Goal: Task Accomplishment & Management: Use online tool/utility

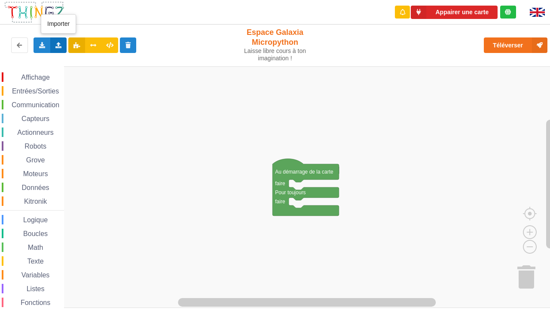
click at [64, 51] on div "Importer un assemblage de blocs Importer du code Python" at bounding box center [58, 44] width 17 height 15
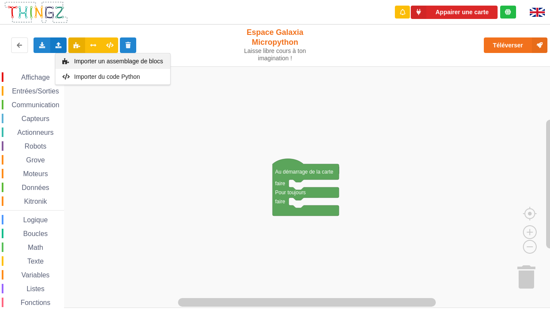
click at [76, 66] on div "Importer un assemblage de blocs" at bounding box center [112, 60] width 115 height 15
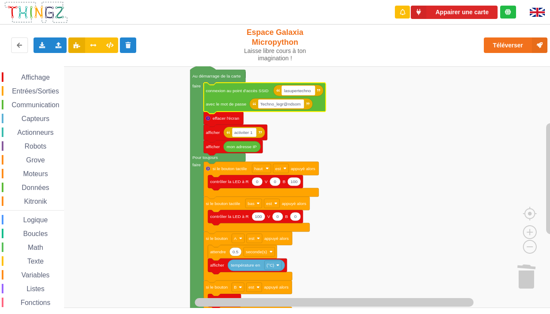
click at [299, 91] on g "lasupertechno Techno_legr@ndsom activiter 1 mon adresse IP afficher afficher ef…" at bounding box center [258, 194] width 135 height 258
click at [299, 91] on input "lasupertechno" at bounding box center [298, 90] width 33 height 9
type input "n"
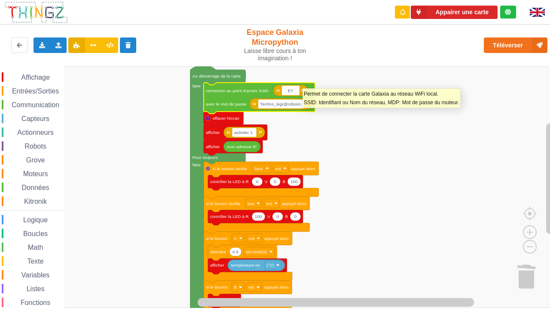
type input "E"
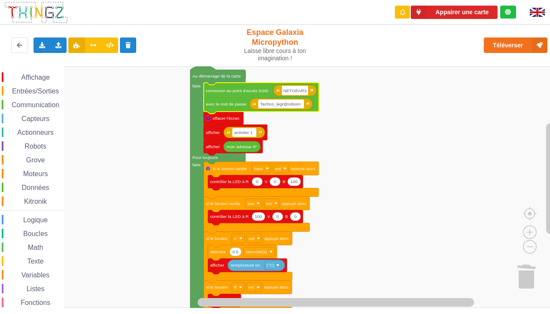
type input "NETGEAR38"
click at [287, 106] on text "Techno_legr@ndsom" at bounding box center [281, 103] width 40 height 5
click at [287, 106] on input "Techno_legr@ndsom" at bounding box center [281, 103] width 46 height 9
type input "T"
type input "jo"
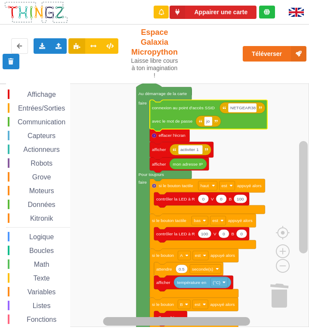
click at [194, 313] on g "Espace de travail de Blocky" at bounding box center [185, 321] width 228 height 11
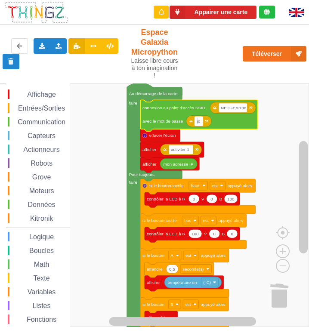
click at [201, 120] on rect "Espace de travail de Blocky" at bounding box center [199, 121] width 8 height 9
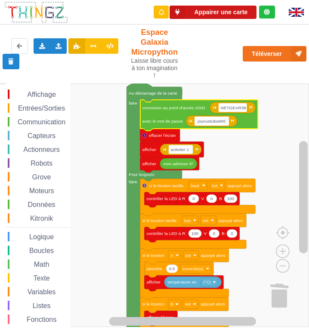
type input "joyoustuba995"
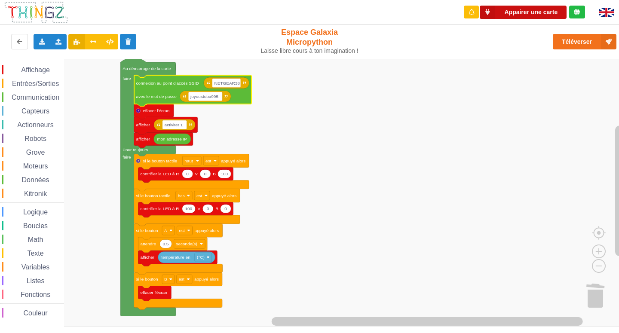
click at [549, 9] on button "Appairer une carte" at bounding box center [523, 12] width 87 height 13
drag, startPoint x: 527, startPoint y: 40, endPoint x: 543, endPoint y: 42, distance: 16.0
click at [530, 41] on div "Téléverser" at bounding box center [496, 42] width 255 height 28
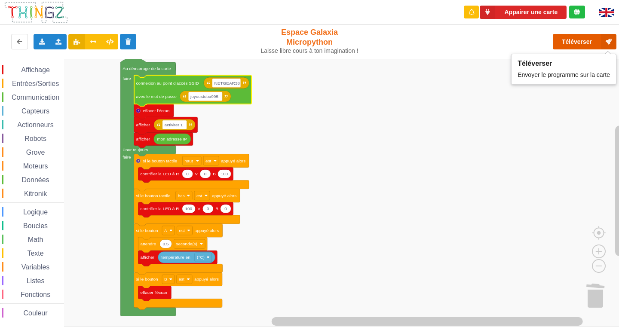
click at [550, 43] on button "Téléverser" at bounding box center [585, 41] width 64 height 15
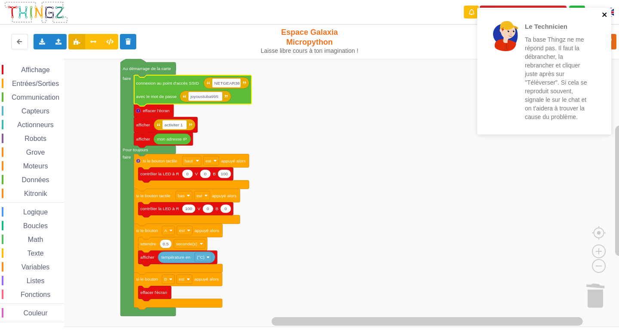
click at [550, 16] on icon "close" at bounding box center [605, 14] width 6 height 7
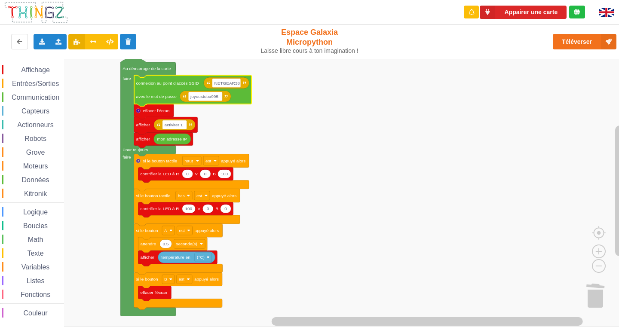
click at [550, 39] on div "Le Technicien Ta base Thingz ne me répond pas. Il faut la débrancher, la rebran…" at bounding box center [545, 74] width 138 height 136
click at [550, 41] on button "Téléverser" at bounding box center [585, 41] width 64 height 15
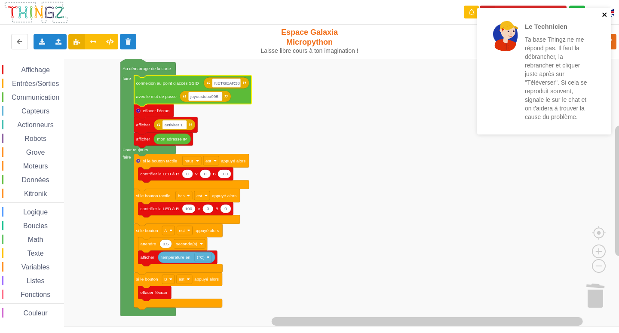
click at [550, 15] on icon "close" at bounding box center [605, 14] width 4 height 4
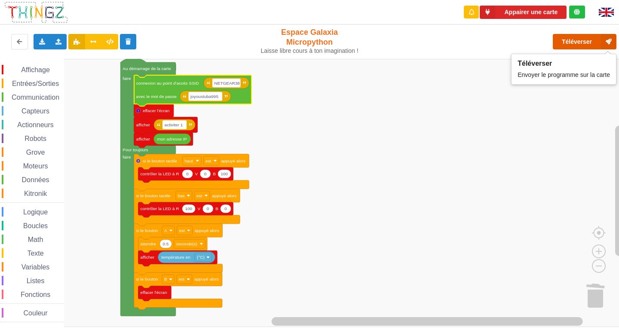
click at [550, 45] on button "Téléverser" at bounding box center [585, 41] width 64 height 15
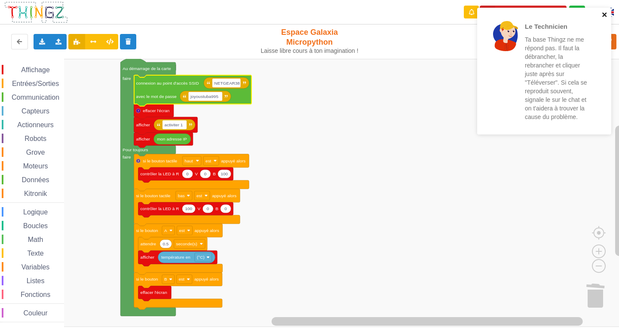
click at [550, 19] on button "close" at bounding box center [605, 15] width 6 height 8
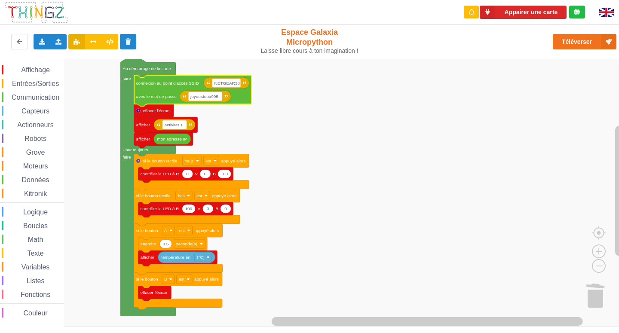
click at [550, 35] on div "Le Technicien Ta base Thingz ne me répond pas. Il faut la débrancher, la rebran…" at bounding box center [545, 74] width 138 height 136
click at [550, 35] on div "Le Technicien Ta base Thingz ne me répond pas. Il faut la débrancher, la rebran…" at bounding box center [309, 160] width 631 height 333
click at [550, 35] on button "Téléverser" at bounding box center [585, 41] width 64 height 15
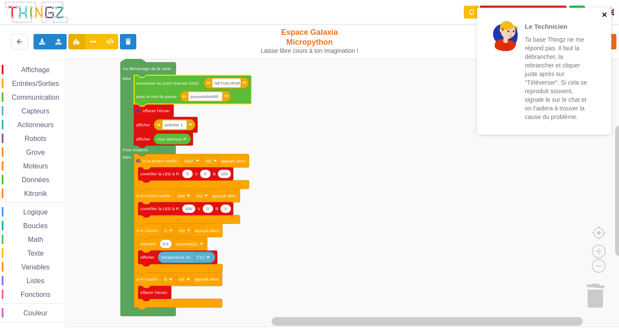
click at [550, 12] on div "Le Technicien Ta base Thingz ne me répond pas. Il faut la débrancher, la rebran…" at bounding box center [541, 71] width 121 height 120
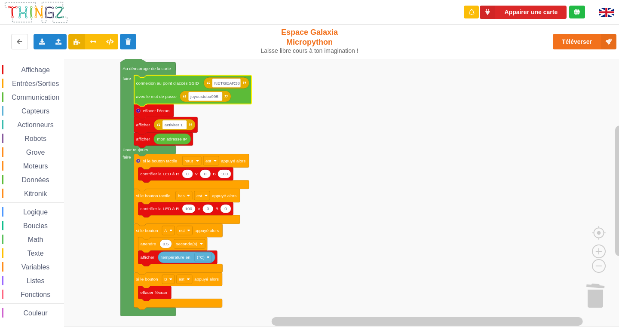
click at [550, 37] on div "Le Technicien Ta base Thingz ne me répond pas. Il faut la débrancher, la rebran…" at bounding box center [545, 74] width 138 height 136
click at [550, 37] on button "Téléverser" at bounding box center [585, 41] width 64 height 15
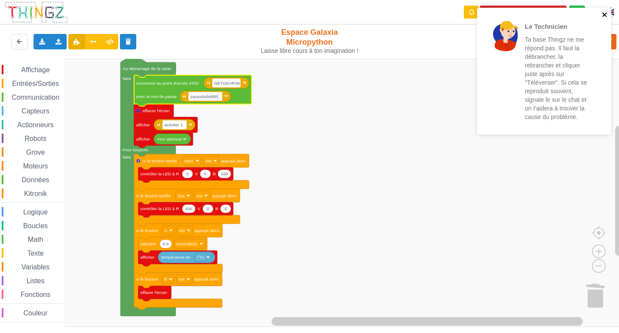
click at [550, 16] on icon "close" at bounding box center [605, 14] width 6 height 7
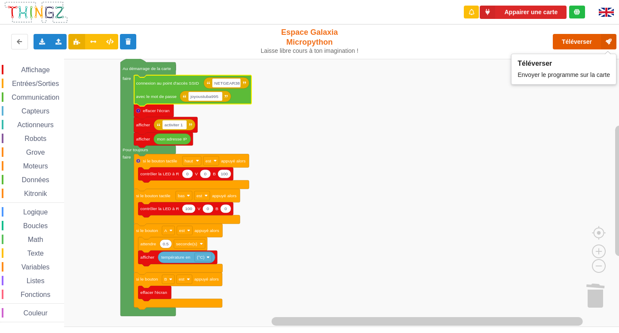
click at [550, 43] on button "Téléverser" at bounding box center [585, 41] width 64 height 15
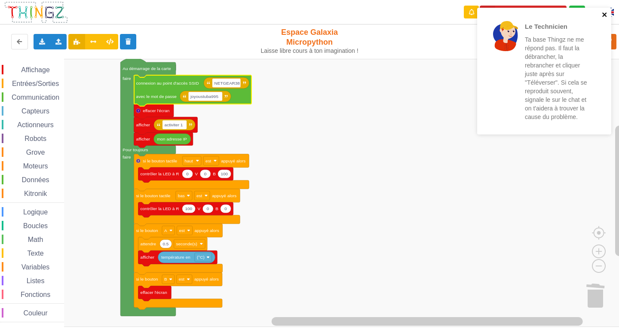
click at [550, 17] on icon "close" at bounding box center [605, 14] width 6 height 7
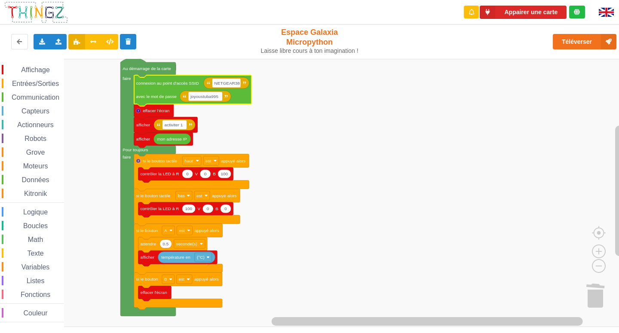
click at [550, 40] on div "Le Technicien Ta base Thingz ne me répond pas. Il faut la débrancher, la rebran…" at bounding box center [545, 74] width 138 height 136
click at [550, 9] on div "Le Technicien Ta base Thingz ne me répond pas. Il faut la débrancher, la rebran…" at bounding box center [545, 7] width 138 height 3
drag, startPoint x: 604, startPoint y: 40, endPoint x: 600, endPoint y: 41, distance: 4.9
click at [550, 41] on button "Téléverser" at bounding box center [585, 41] width 64 height 15
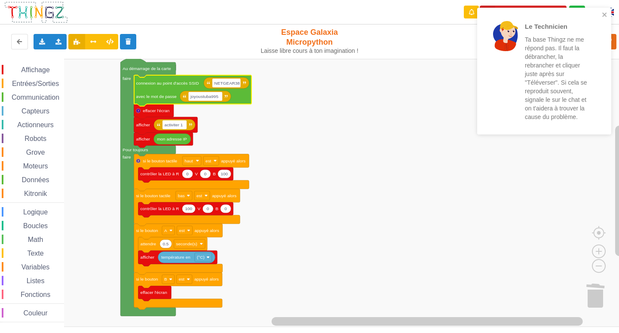
click at [550, 19] on div "Le Technicien Ta base Thingz ne me répond pas. Il faut la débrancher, la rebran…" at bounding box center [544, 71] width 134 height 127
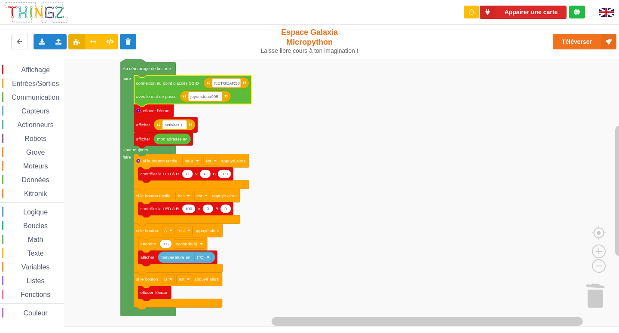
click at [550, 33] on div "Le Technicien Ta base Thingz ne me répond pas. Il faut la débrancher, la rebran…" at bounding box center [545, 74] width 138 height 136
click at [550, 32] on div "Téléverser" at bounding box center [496, 42] width 255 height 28
click at [550, 37] on button "Téléverser" at bounding box center [585, 41] width 64 height 15
click at [550, 48] on button "Téléverser" at bounding box center [585, 41] width 64 height 15
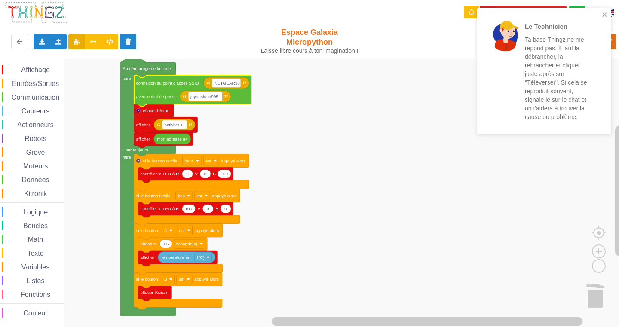
drag, startPoint x: 589, startPoint y: 52, endPoint x: 595, endPoint y: 53, distance: 6.1
click at [550, 52] on p "Ta base Thingz ne me répond pas. Il faut la débrancher, la rebrancher et clique…" at bounding box center [558, 78] width 67 height 86
click at [550, 54] on div "Le Technicien Ta base Thingz ne me répond pas. Il faut la débrancher, la rebran…" at bounding box center [546, 71] width 111 height 110
click at [550, 16] on icon "close" at bounding box center [605, 14] width 4 height 4
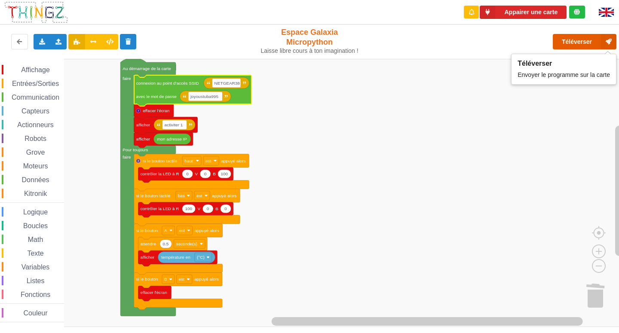
click at [550, 46] on button "Téléverser" at bounding box center [585, 41] width 64 height 15
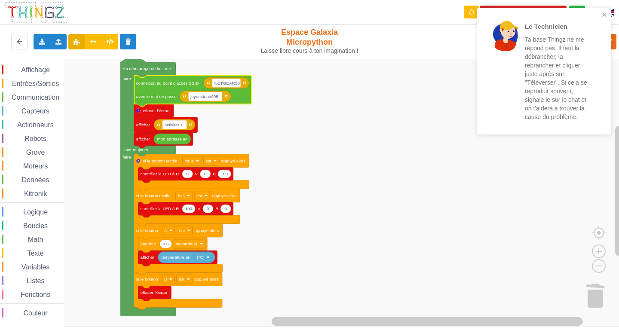
click at [550, 173] on rect "Espace de travail de Blocky" at bounding box center [312, 193] width 625 height 268
click at [550, 14] on icon "close" at bounding box center [605, 14] width 4 height 4
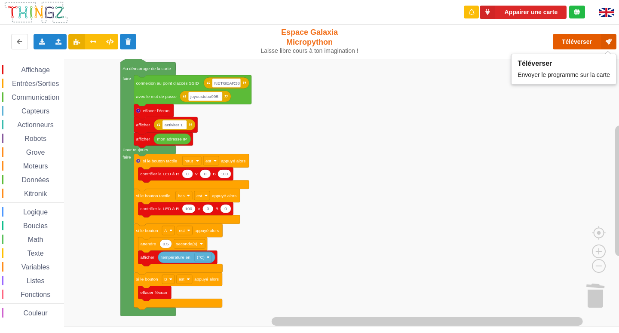
click at [550, 42] on button "Téléverser" at bounding box center [585, 41] width 64 height 15
click at [550, 36] on button "Téléverser" at bounding box center [585, 41] width 64 height 15
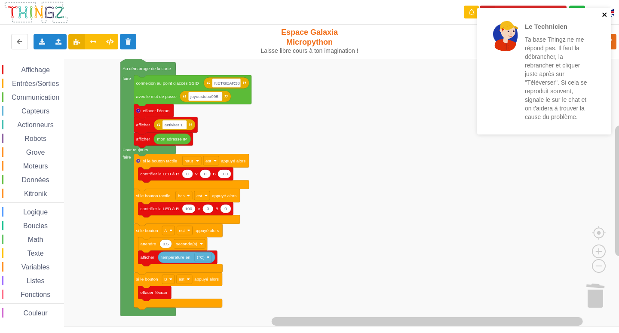
click at [550, 15] on icon "close" at bounding box center [605, 14] width 4 height 4
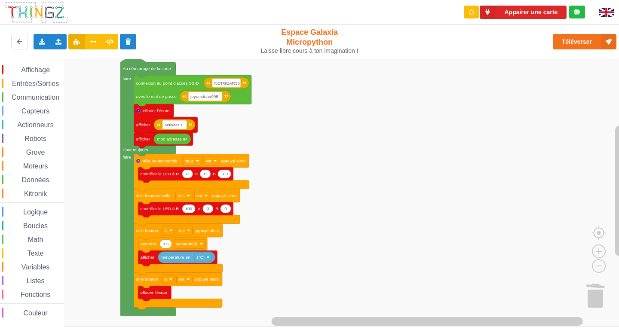
click at [550, 38] on div "Le Technicien Ta base Thingz ne me répond pas. Il faut la débrancher, la rebran…" at bounding box center [545, 74] width 138 height 136
click at [550, 38] on button "Téléverser" at bounding box center [585, 41] width 64 height 15
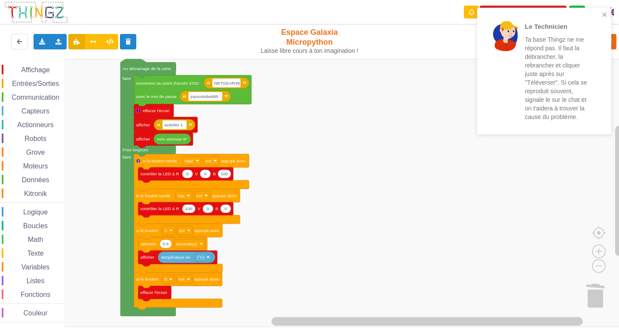
click at [550, 17] on div "Le Technicien Ta base Thingz ne me répond pas. Il faut la débrancher, la rebran…" at bounding box center [541, 71] width 121 height 120
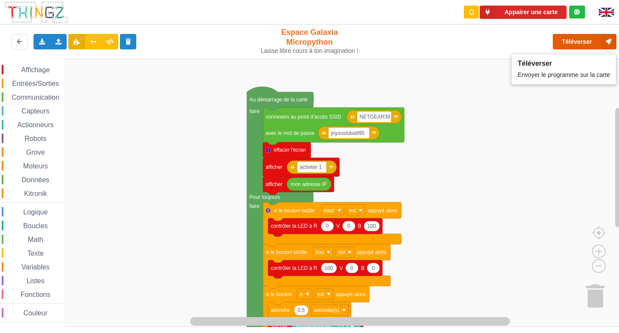
click at [573, 41] on button "Téléverser" at bounding box center [585, 41] width 64 height 15
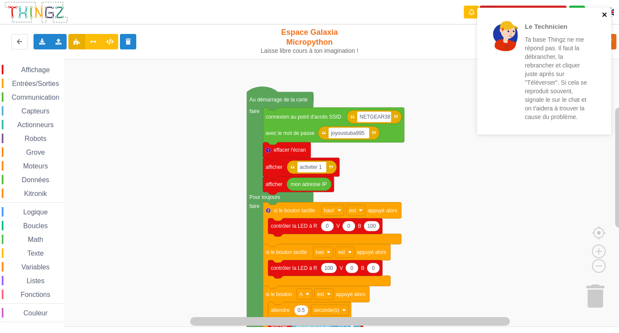
click at [607, 15] on icon "close" at bounding box center [605, 14] width 6 height 7
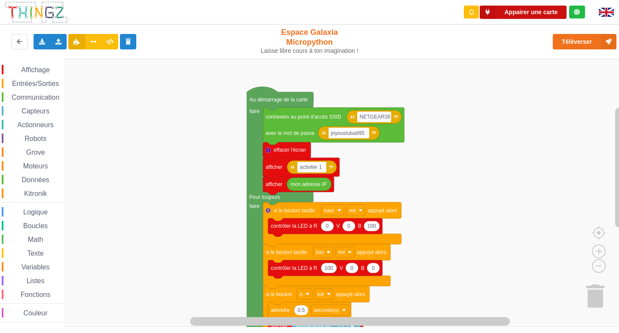
click at [530, 14] on button "Appairer une carte" at bounding box center [523, 12] width 87 height 13
click at [528, 17] on button "Appairer une carte" at bounding box center [523, 12] width 87 height 13
click at [533, 10] on button "Appairer une carte" at bounding box center [523, 12] width 87 height 13
click at [523, 18] on button "Appairer une carte" at bounding box center [523, 12] width 87 height 13
click at [526, 13] on button "Appairer une carte" at bounding box center [523, 12] width 87 height 13
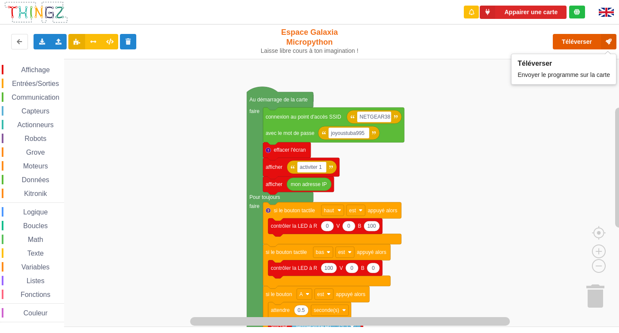
click at [581, 38] on button "Téléverser" at bounding box center [585, 41] width 64 height 15
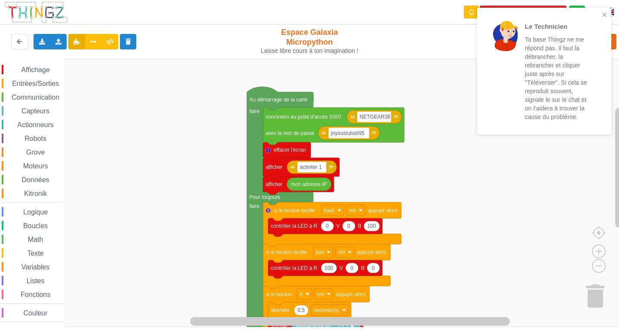
click at [230, 70] on rect "Espace de travail de Blocky" at bounding box center [312, 193] width 625 height 268
